Goal: Task Accomplishment & Management: Use online tool/utility

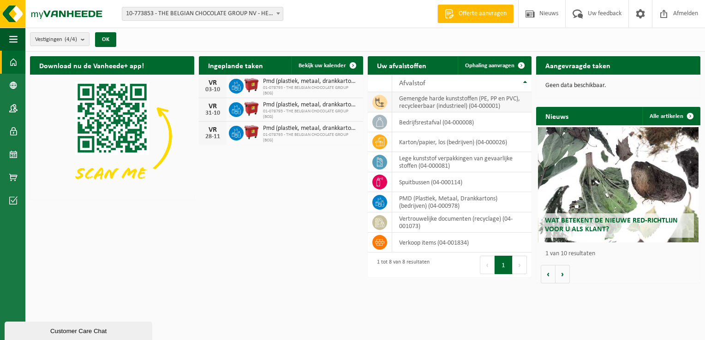
click at [400, 102] on td "gemengde harde kunststoffen (PE, PP en PVC), recycleerbaar (industrieel) (04-00…" at bounding box center [462, 102] width 140 height 20
drag, startPoint x: 400, startPoint y: 102, endPoint x: 502, endPoint y: 121, distance: 103.2
click at [499, 125] on td "bedrijfsrestafval (04-000008)" at bounding box center [462, 123] width 140 height 20
click at [499, 63] on span "Ophaling aanvragen" at bounding box center [489, 66] width 49 height 6
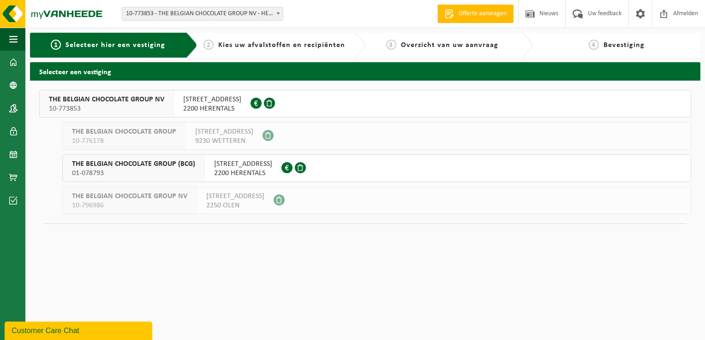
click at [135, 102] on span "THE BELGIAN CHOCOLATE GROUP NV" at bounding box center [106, 99] width 115 height 9
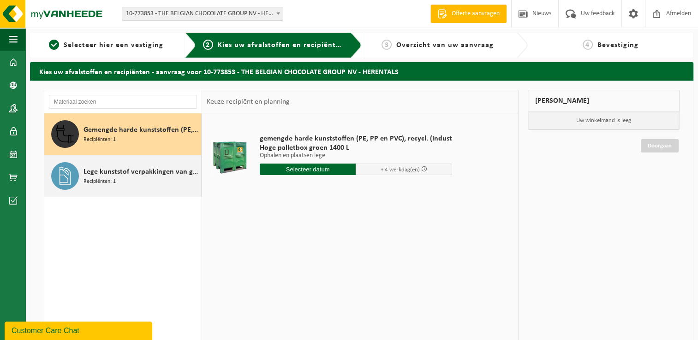
click at [117, 178] on div "Lege kunststof verpakkingen van gevaarlijke stoffen Recipiënten: 1" at bounding box center [141, 176] width 115 height 28
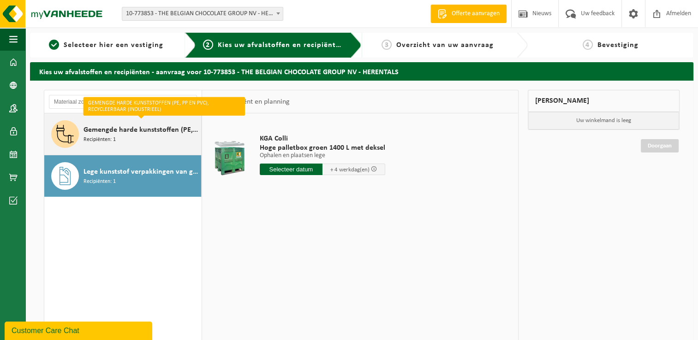
click at [146, 133] on span "Gemengde harde kunststoffen (PE, PP en PVC), recycleerbaar (industrieel)" at bounding box center [141, 130] width 115 height 11
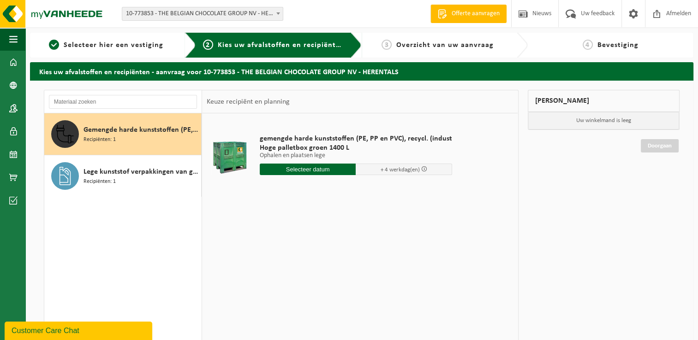
click at [319, 166] on input "text" at bounding box center [308, 170] width 96 height 12
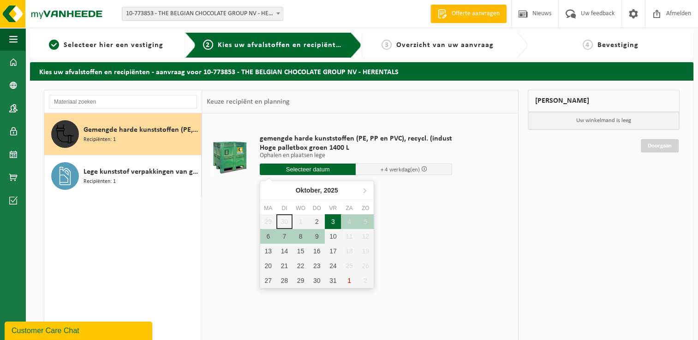
click at [333, 222] on div "3" at bounding box center [333, 222] width 16 height 15
type input "Van [DATE]"
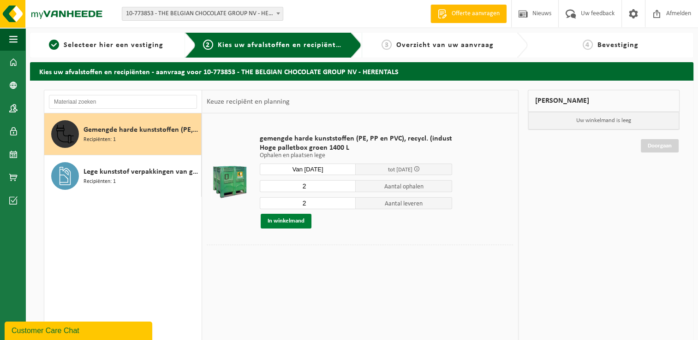
click at [293, 222] on button "In winkelmand" at bounding box center [286, 221] width 51 height 15
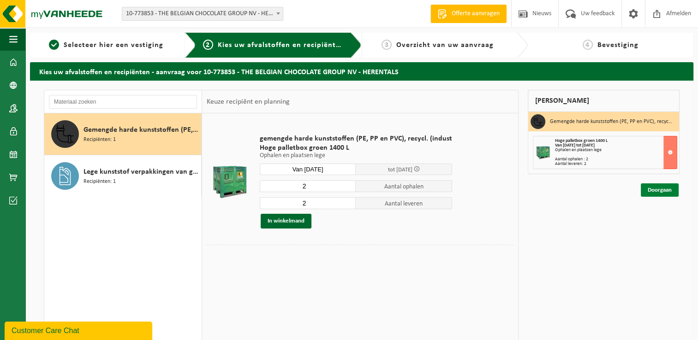
click at [655, 185] on link "Doorgaan" at bounding box center [660, 190] width 38 height 13
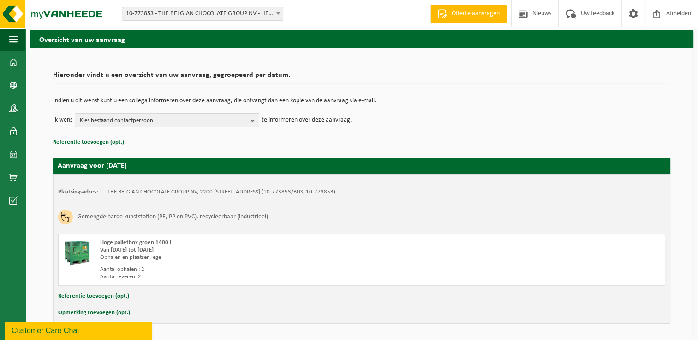
scroll to position [62, 0]
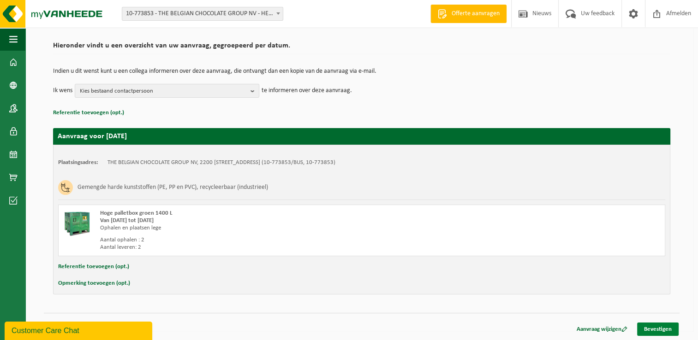
click at [652, 328] on link "Bevestigen" at bounding box center [658, 329] width 42 height 13
